Goal: Transaction & Acquisition: Purchase product/service

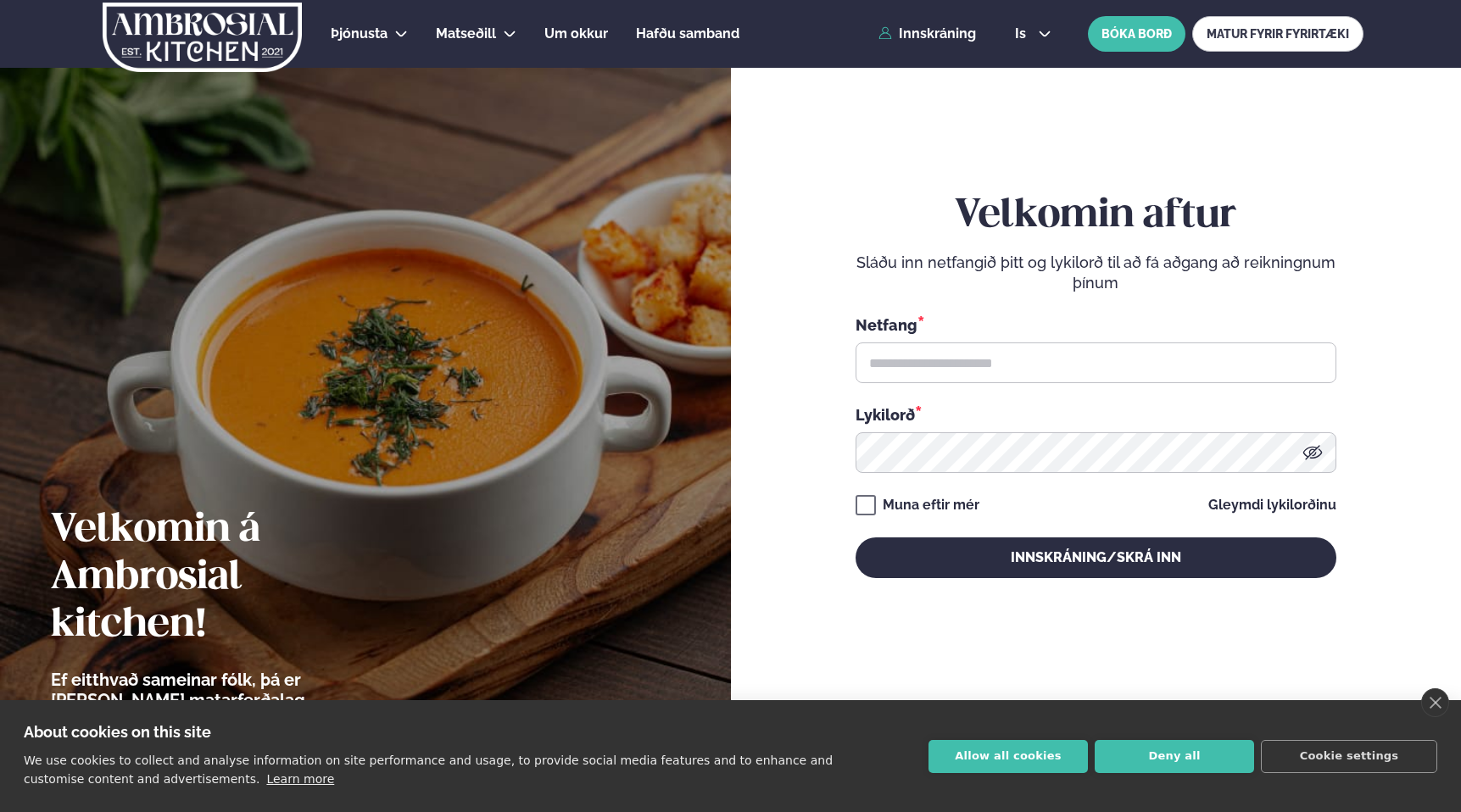
click at [911, 386] on div "Netfang * Lykilorð *" at bounding box center [1096, 393] width 481 height 160
click at [909, 369] on input "text" at bounding box center [1096, 363] width 481 height 41
type input "**********"
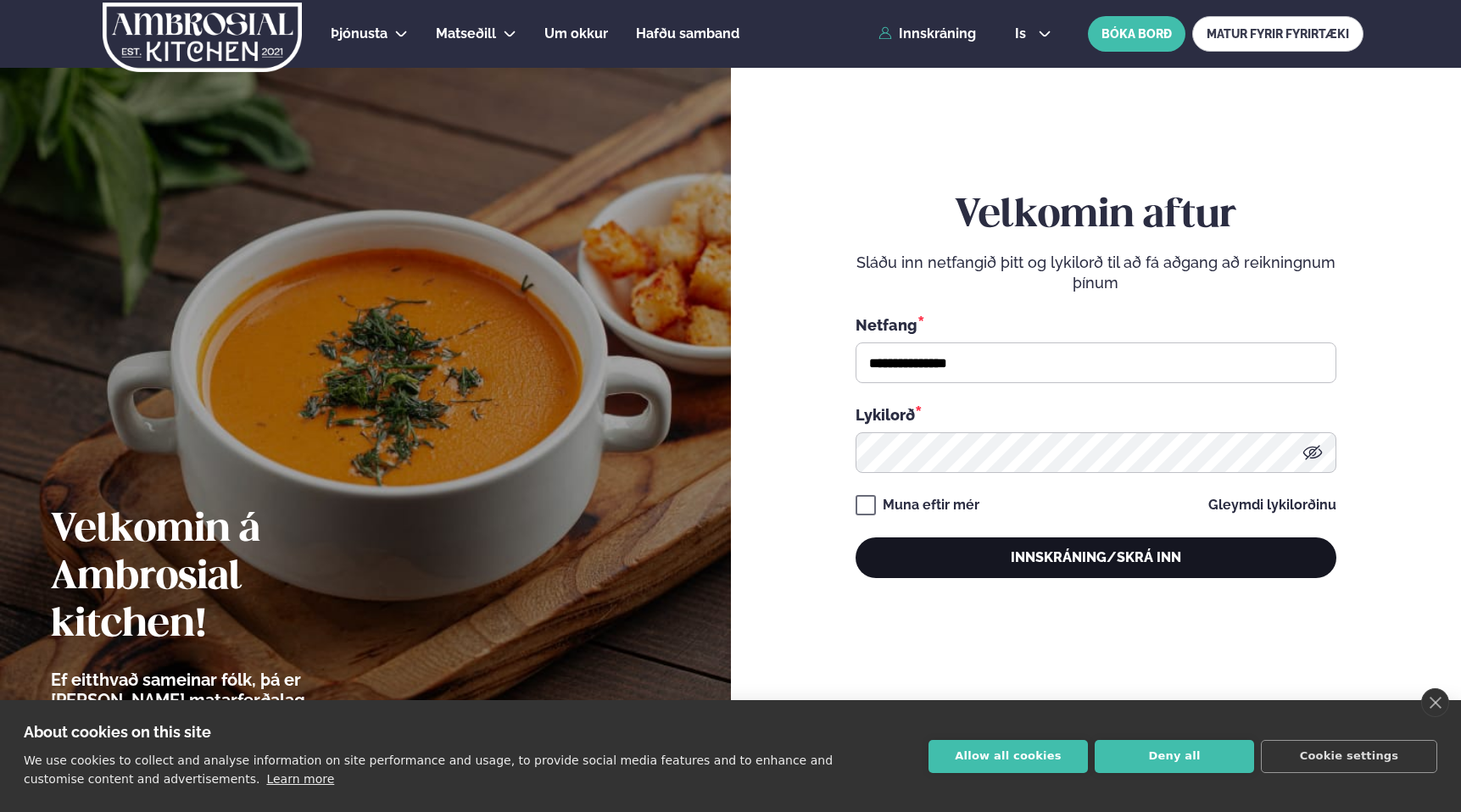
click at [1039, 567] on button "Innskráning/Skrá inn" at bounding box center [1096, 558] width 481 height 41
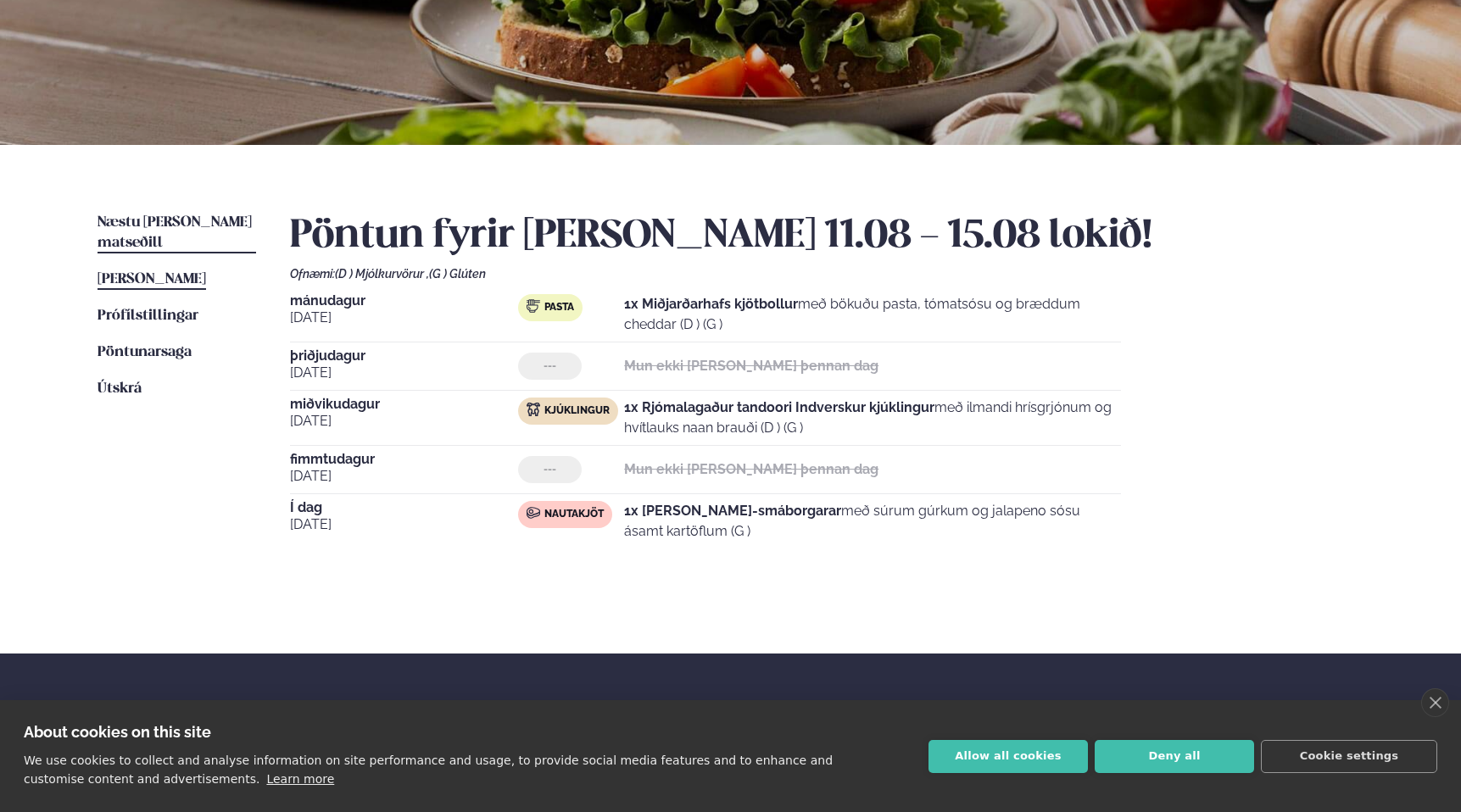
click at [164, 225] on span "Næstu [PERSON_NAME] matseðill" at bounding box center [175, 233] width 155 height 35
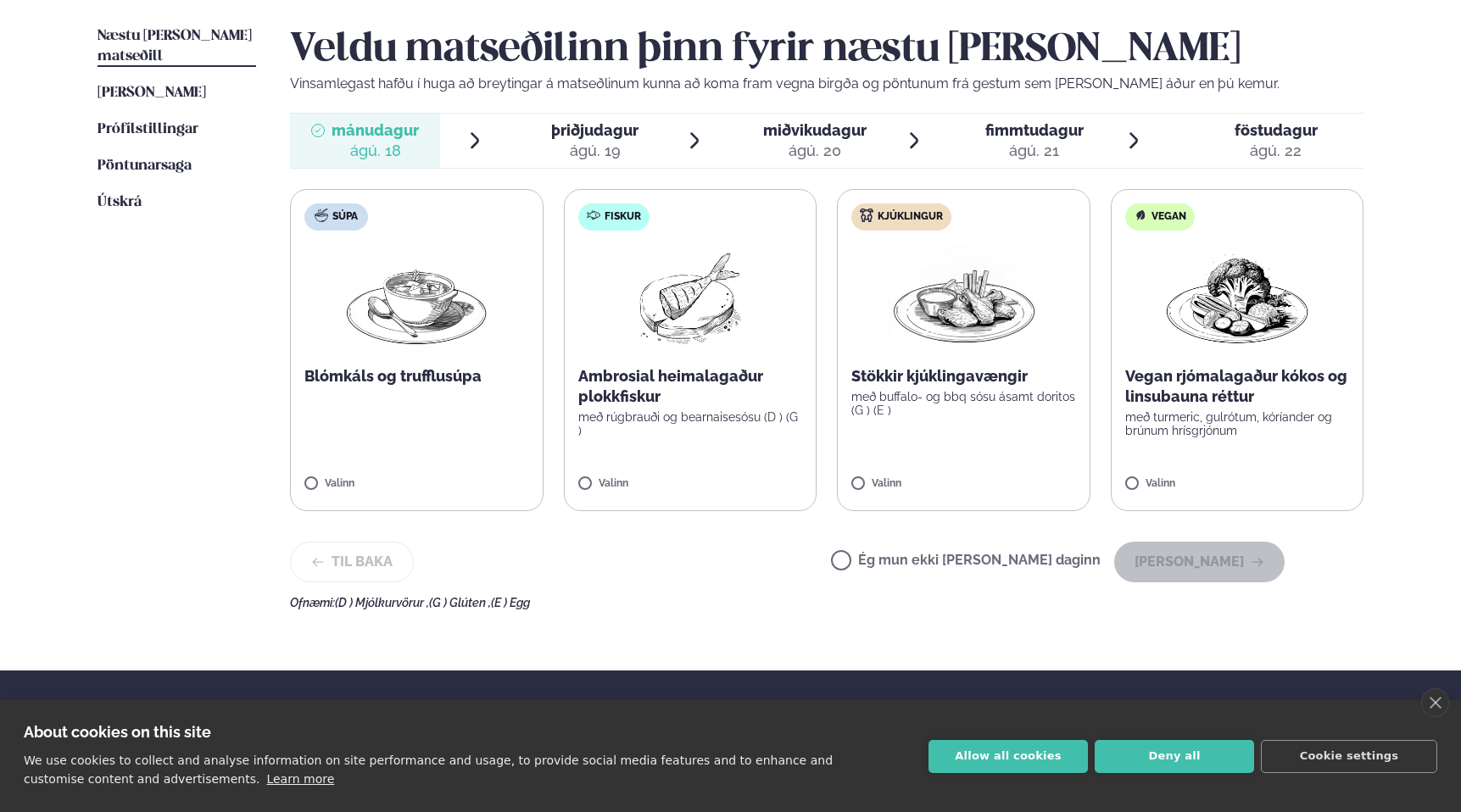
scroll to position [428, 0]
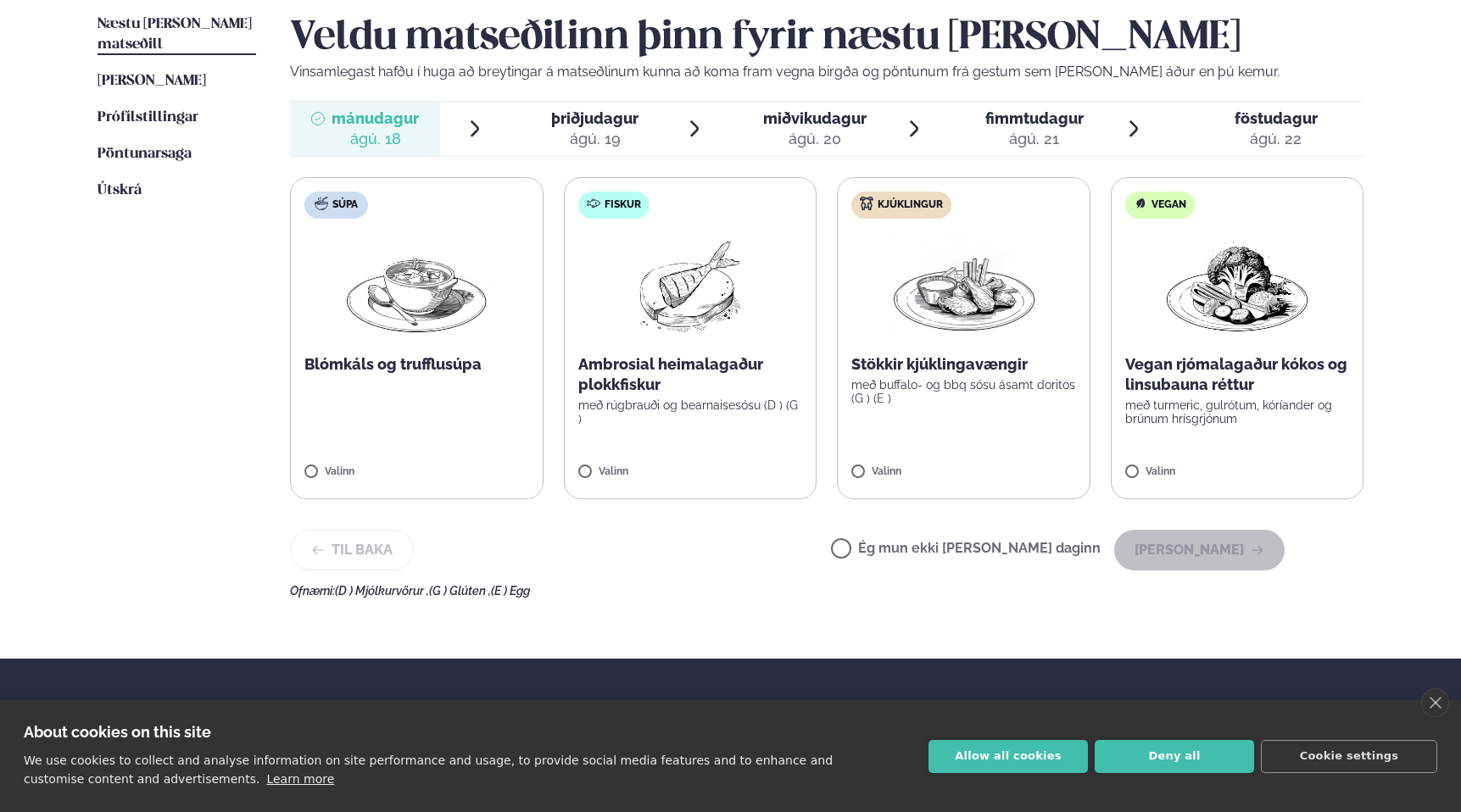
click at [727, 409] on p "með rúgbrauði og bearnaisesósu (D ) (G )" at bounding box center [691, 412] width 224 height 27
click at [1197, 555] on button "[PERSON_NAME]" at bounding box center [1199, 550] width 171 height 41
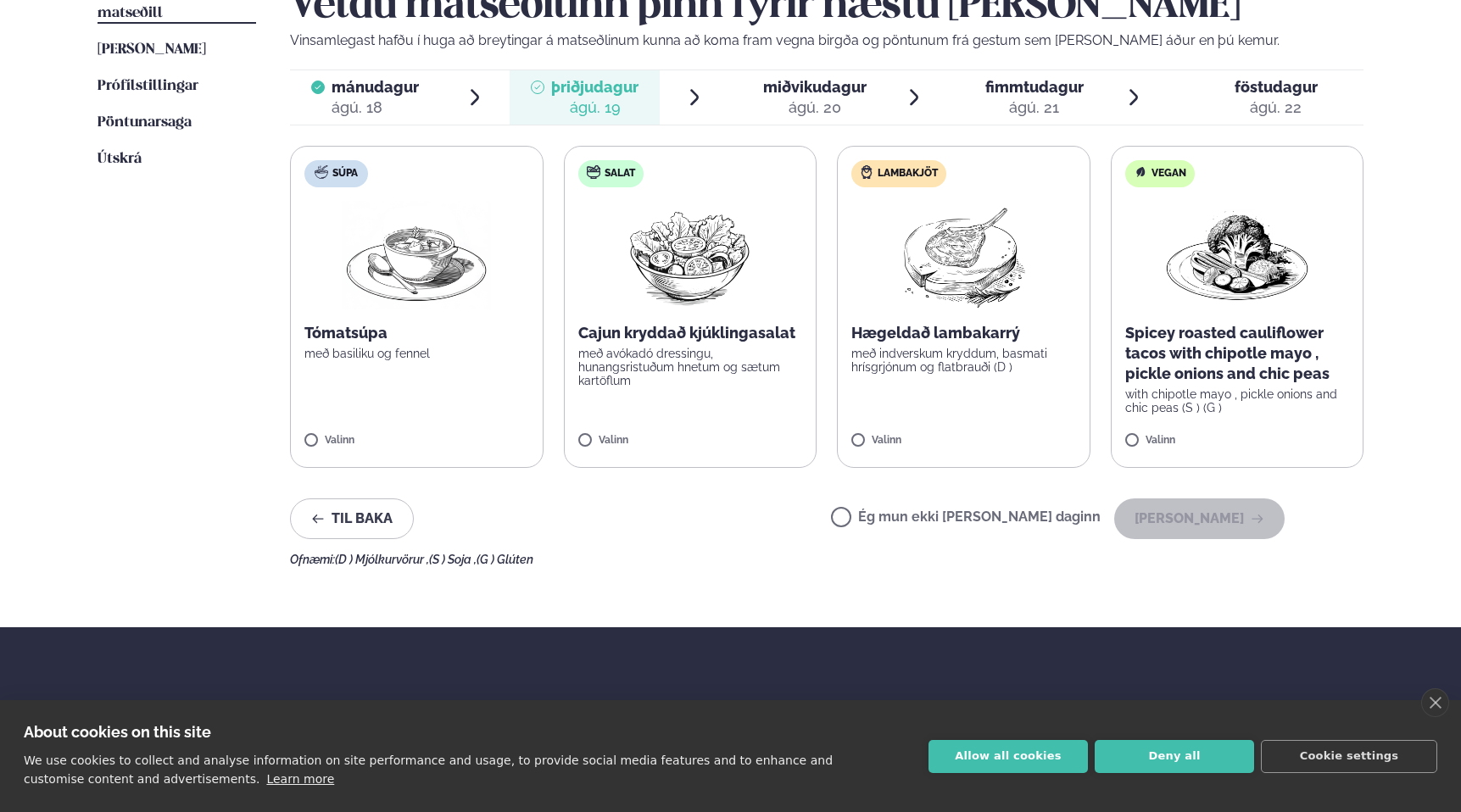
scroll to position [461, 0]
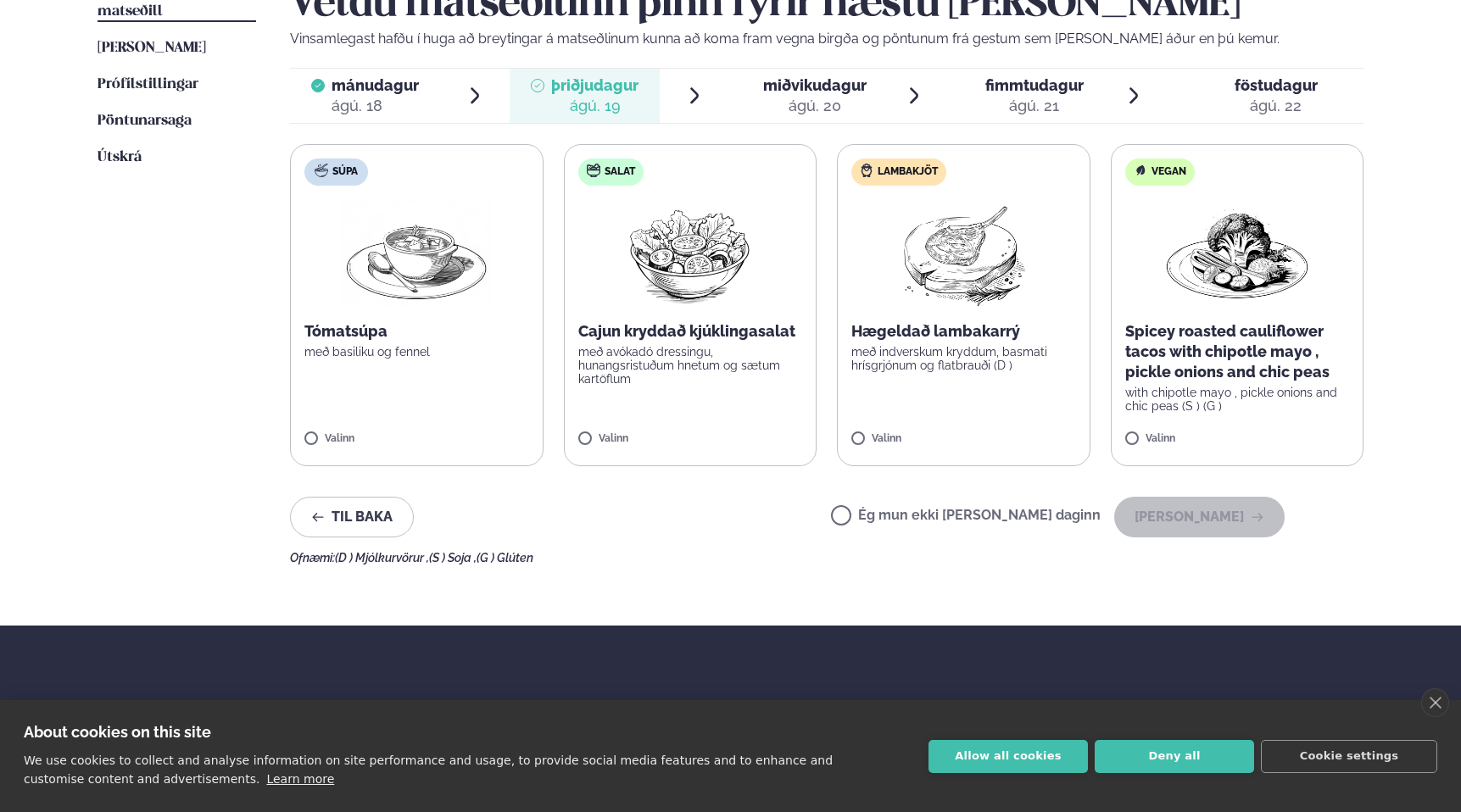
click at [901, 515] on label "Ég mun ekki [PERSON_NAME] daginn" at bounding box center [965, 517] width 269 height 18
click at [1191, 527] on button "[PERSON_NAME]" at bounding box center [1199, 517] width 171 height 41
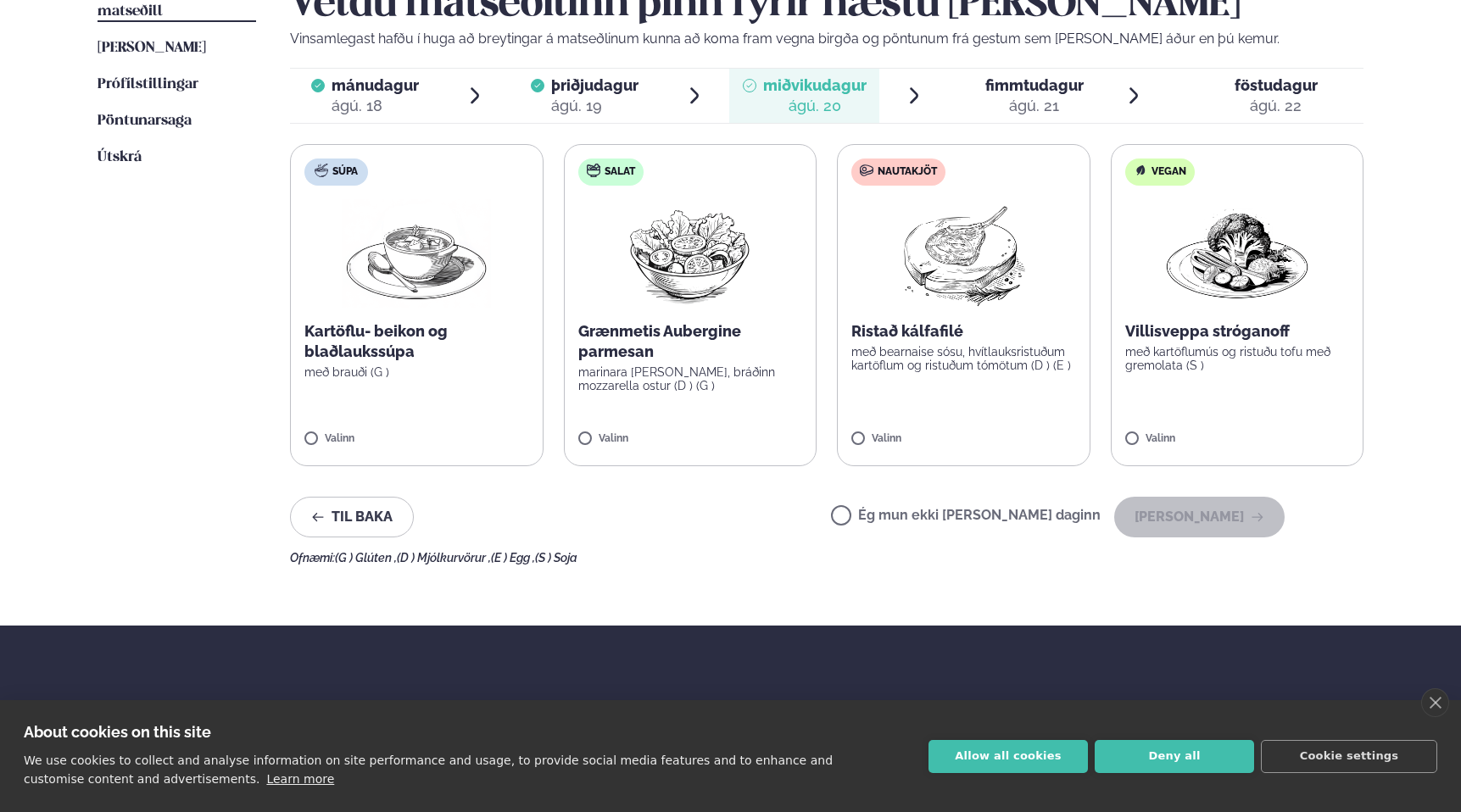
click at [905, 516] on label "Ég mun ekki [PERSON_NAME] daginn" at bounding box center [965, 517] width 269 height 18
click at [1217, 533] on button "[PERSON_NAME]" at bounding box center [1199, 517] width 171 height 41
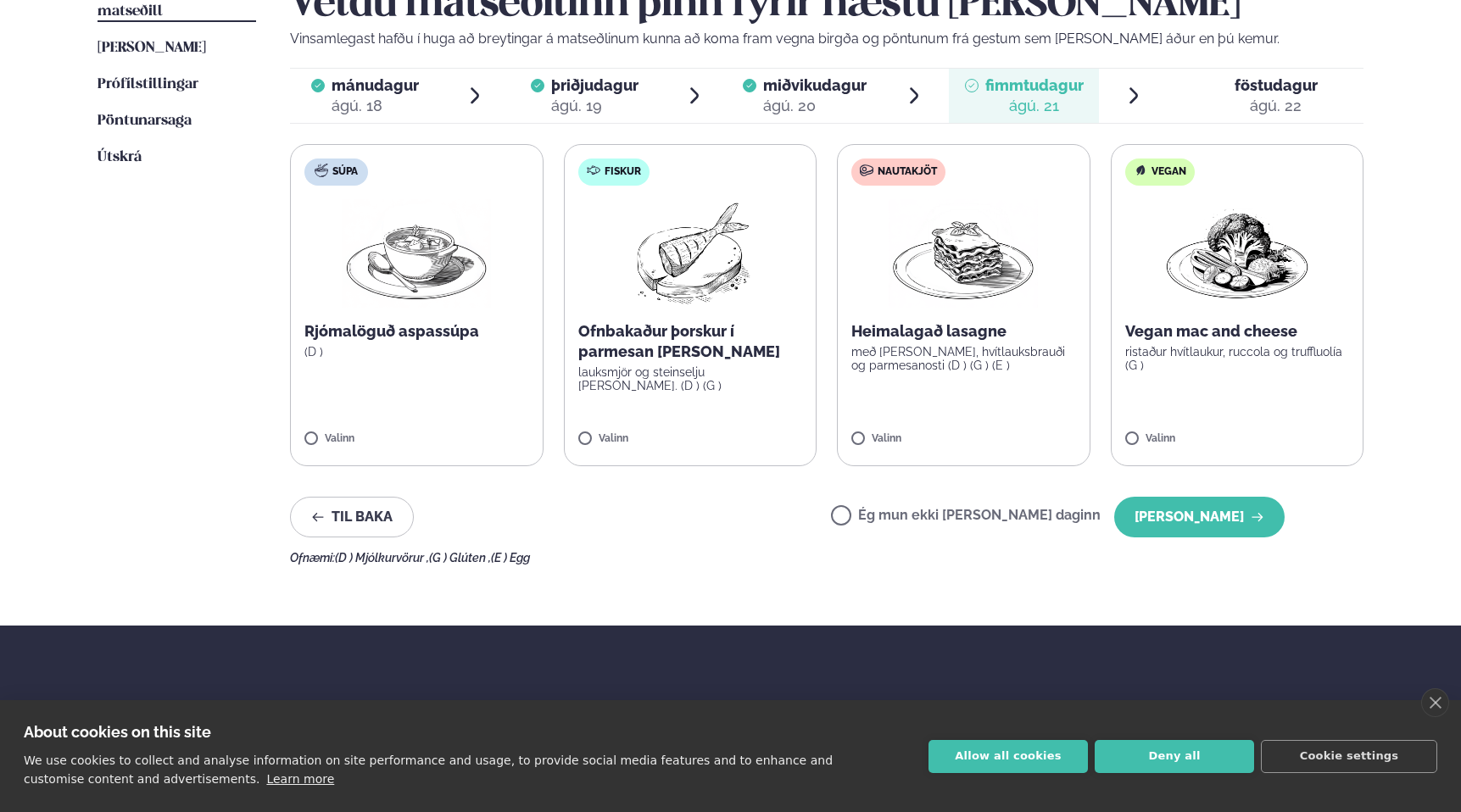
drag, startPoint x: 1164, startPoint y: 510, endPoint x: 1066, endPoint y: 571, distance: 115.4
click at [1066, 571] on div "Næstu [PERSON_NAME] matseðill Næsta vika [PERSON_NAME] matseðill [PERSON_NAME] …" at bounding box center [730, 269] width 1368 height 712
click at [874, 448] on div "Valinn" at bounding box center [963, 443] width 224 height 19
click at [1262, 518] on icon "button" at bounding box center [1256, 517] width 11 height 8
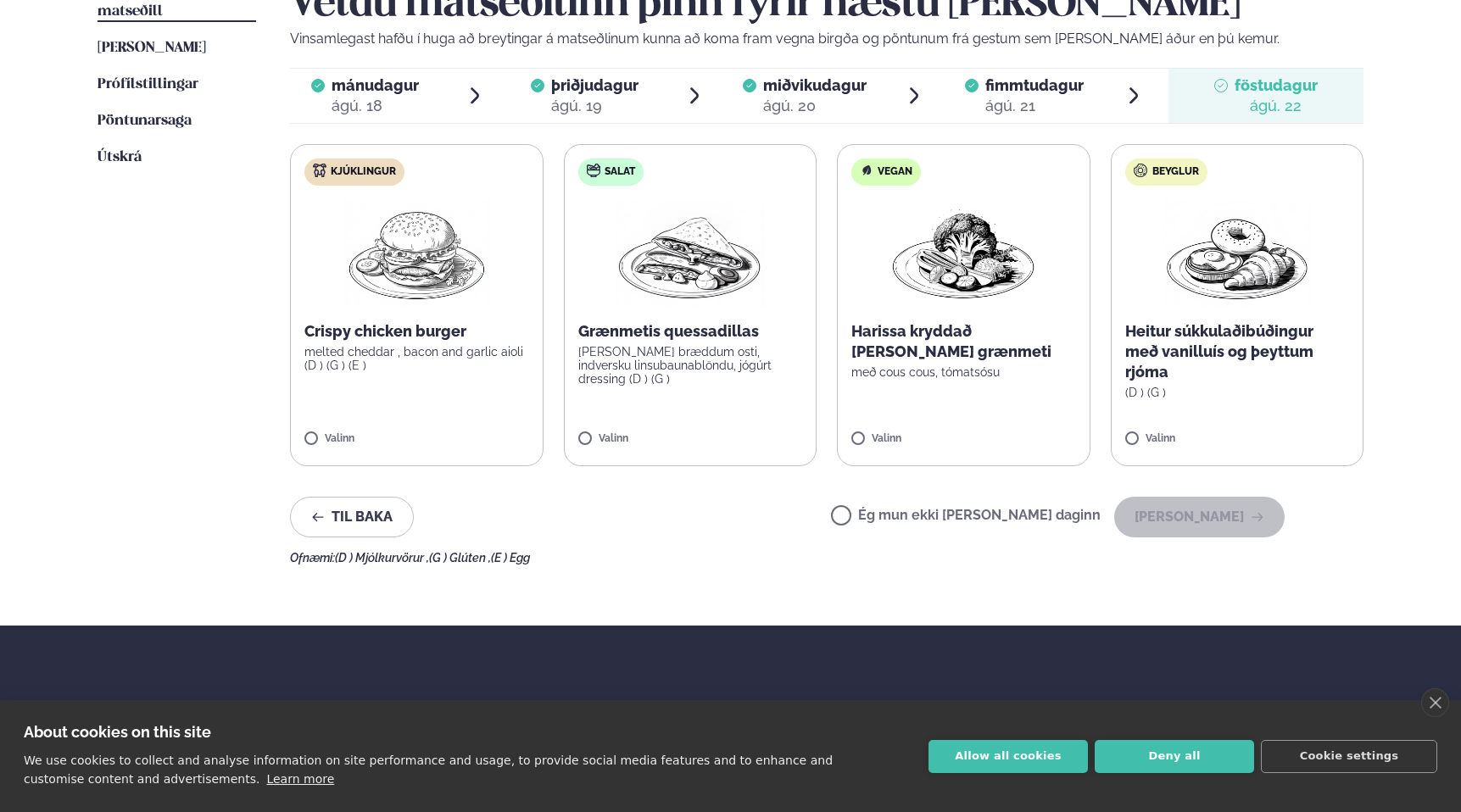
click at [467, 420] on label "Kjúklingur Crispy chicken burger melted cheddar , bacon and garlic aioli (D ) (…" at bounding box center [416, 305] width 253 height 322
click at [1206, 521] on button "[PERSON_NAME]" at bounding box center [1199, 517] width 171 height 41
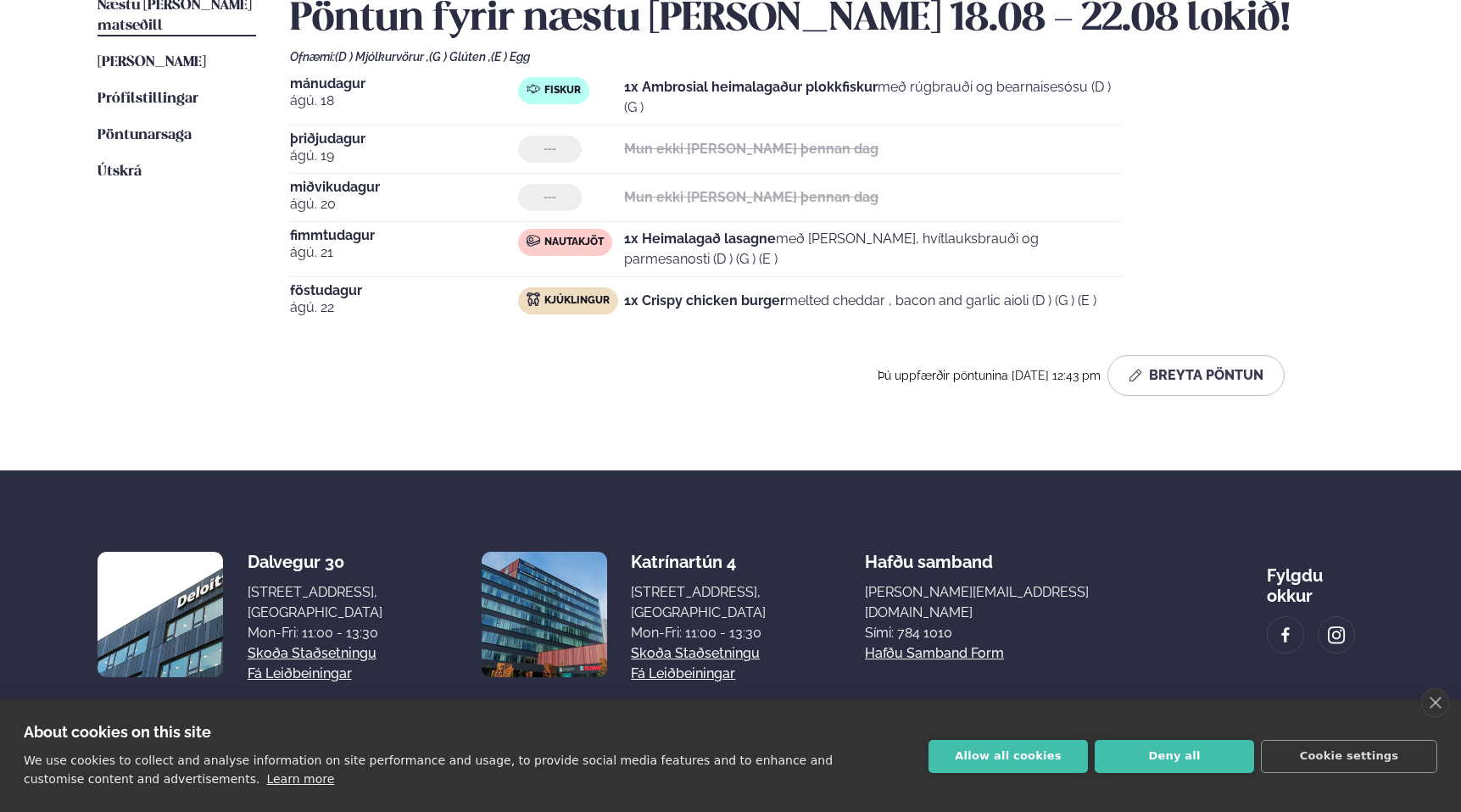
scroll to position [368, 0]
